Goal: Find specific page/section: Find specific page/section

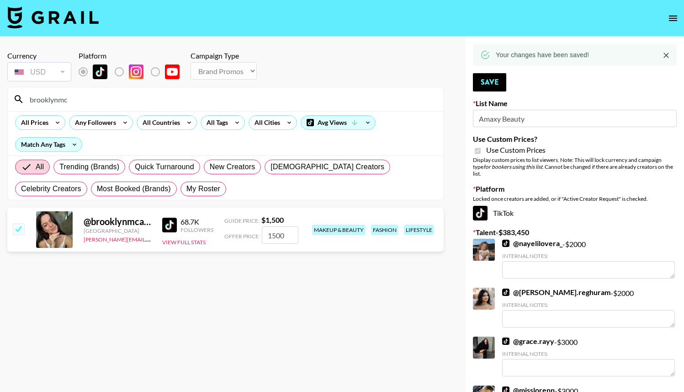
select select "Brand"
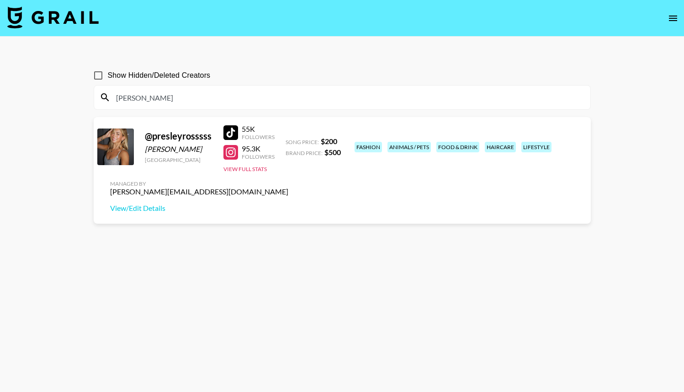
click at [137, 99] on input "[PERSON_NAME]" at bounding box center [348, 97] width 475 height 15
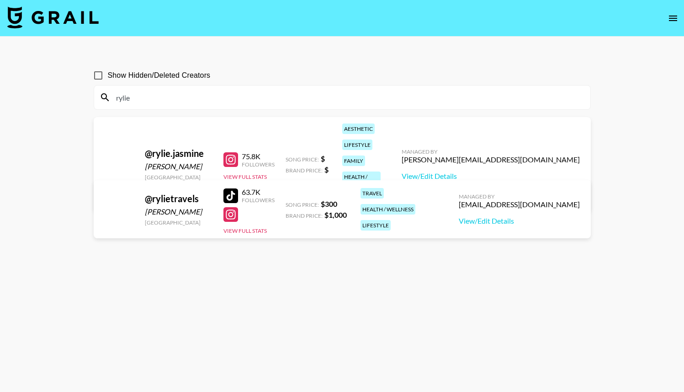
type input "rylie"
